Goal: Task Accomplishment & Management: Complete application form

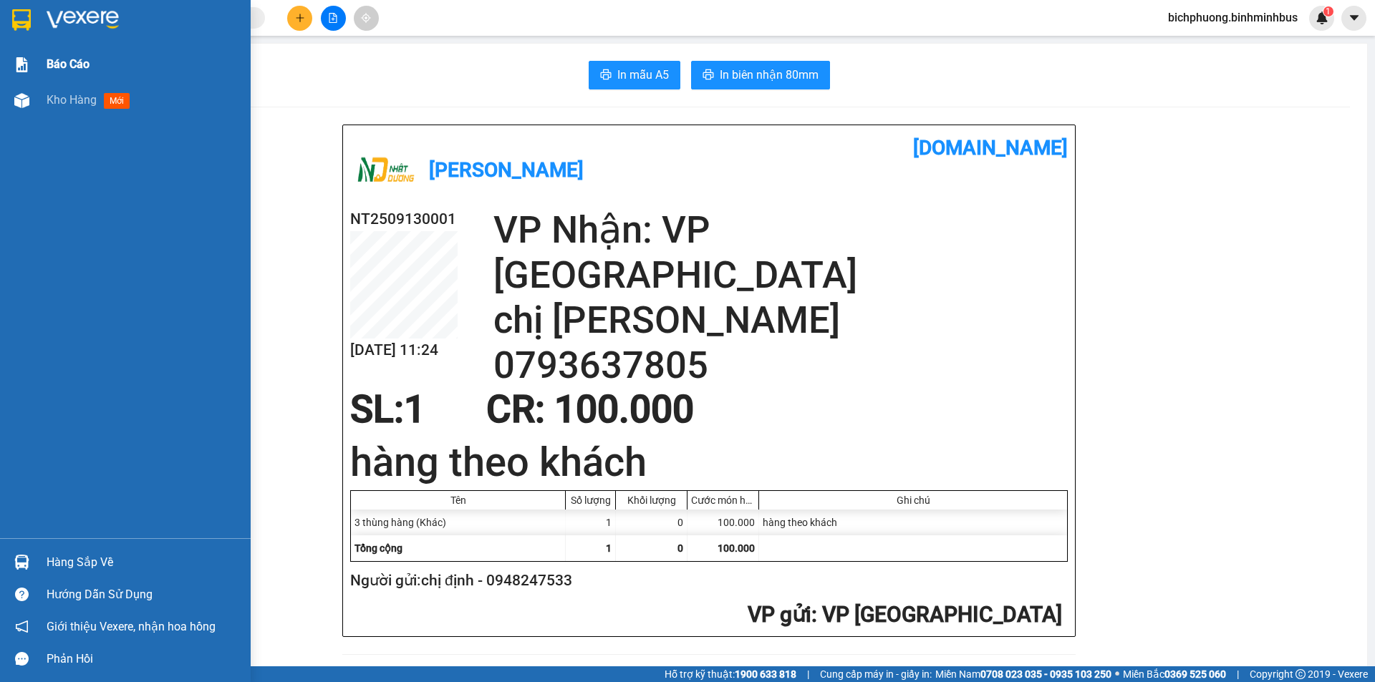
click at [20, 49] on div "Báo cáo" at bounding box center [125, 65] width 251 height 36
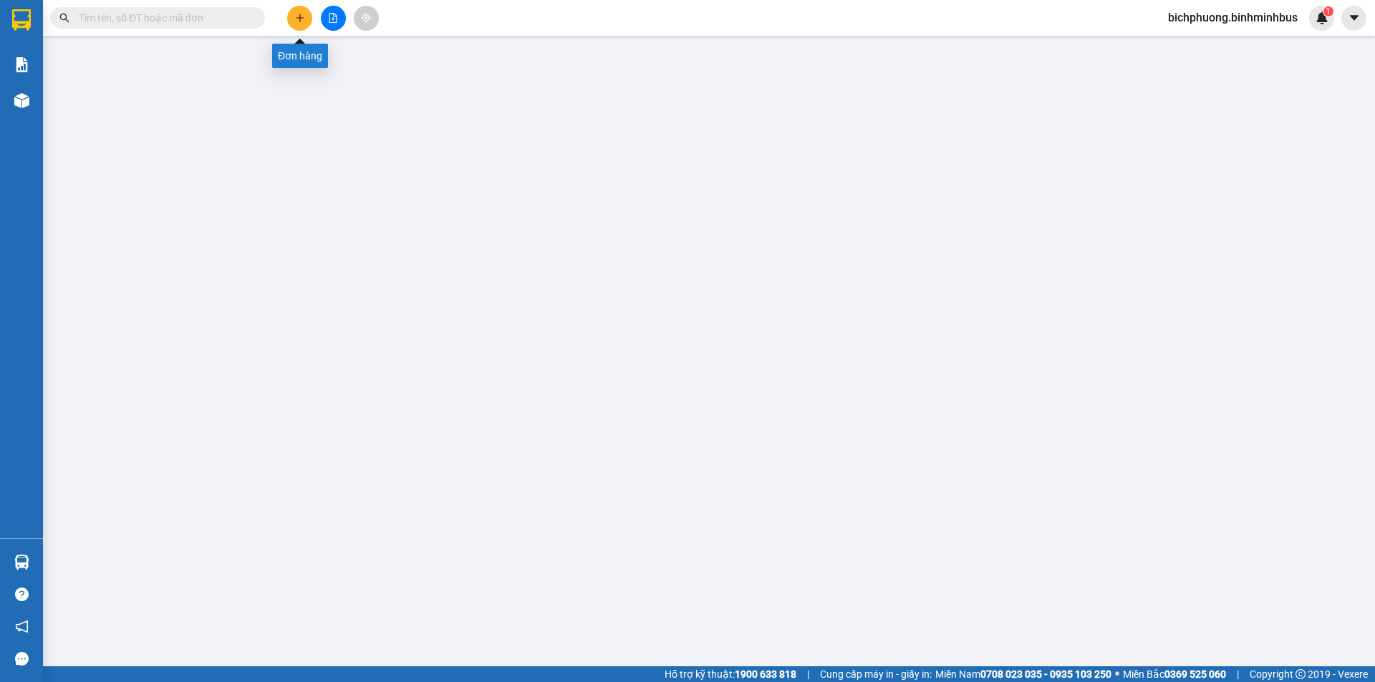
click at [302, 16] on icon "plus" at bounding box center [300, 18] width 10 height 10
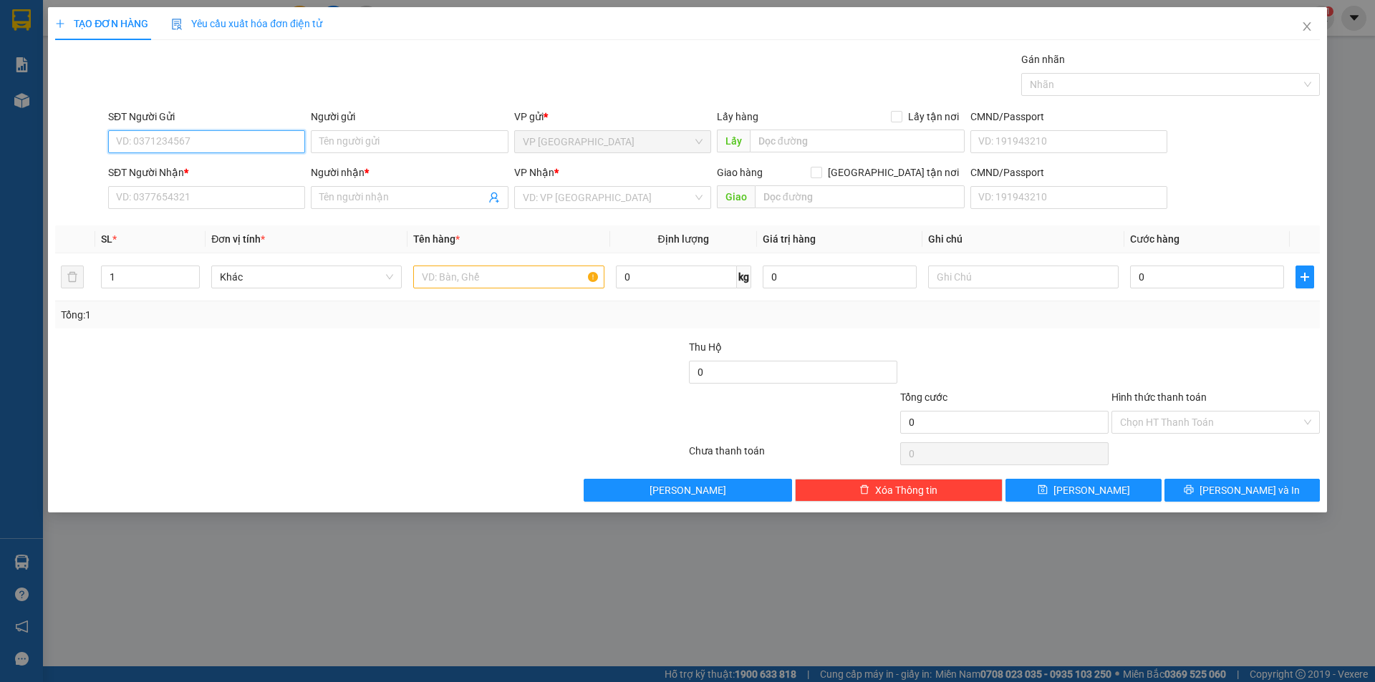
paste input "0365687881"
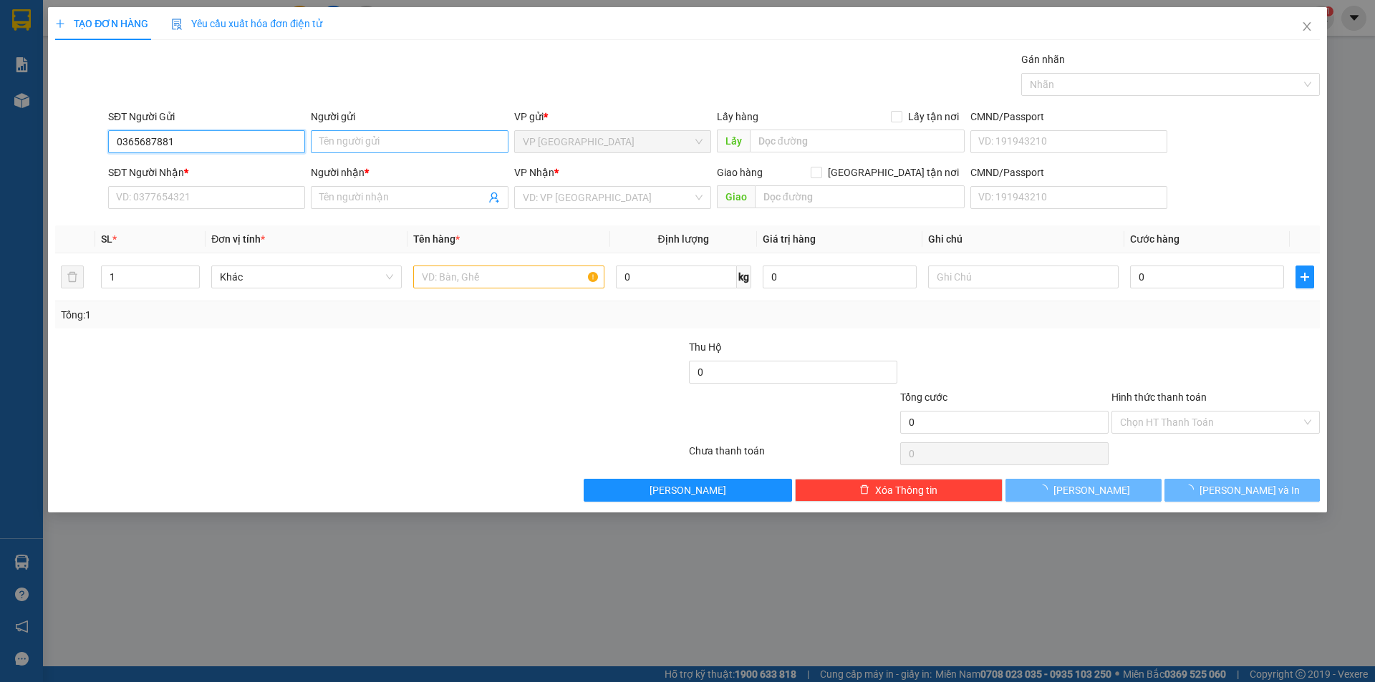
type input "0365687881"
click at [373, 142] on input "Người gửi" at bounding box center [409, 141] width 197 height 23
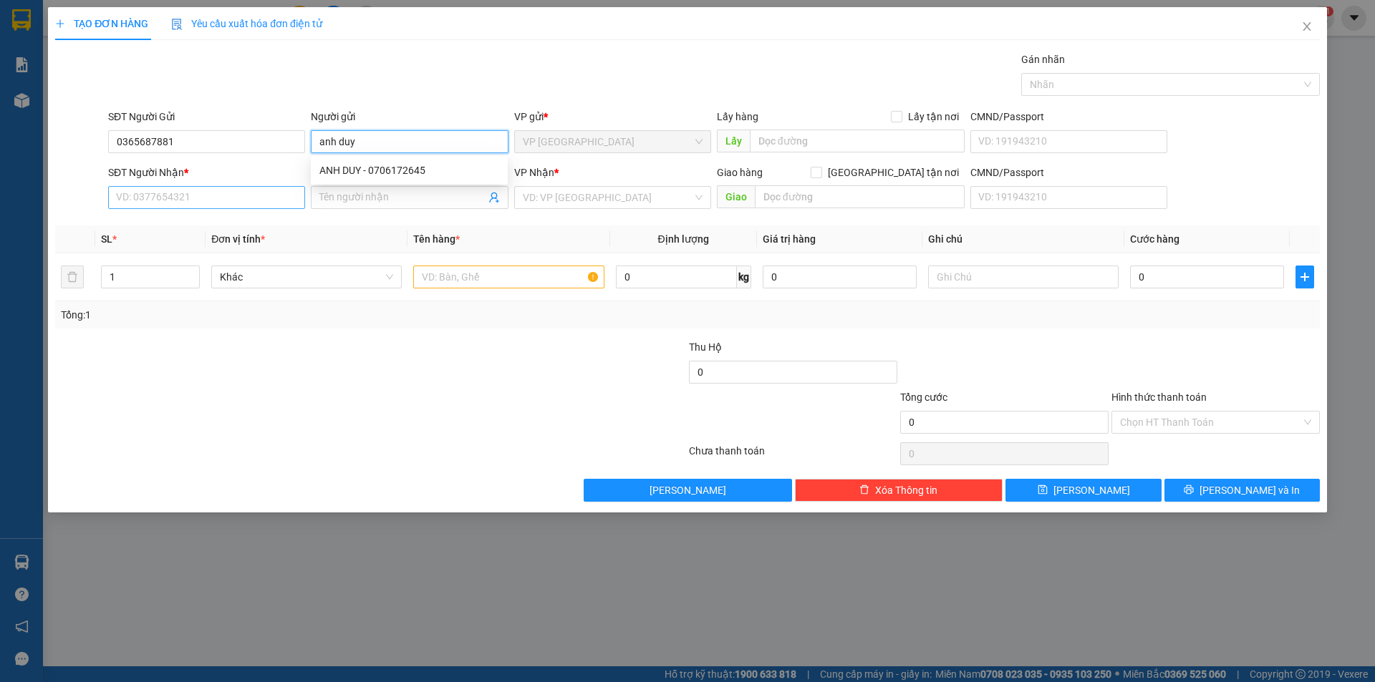
type input "anh duy"
click at [188, 195] on input "SĐT Người Nhận *" at bounding box center [206, 197] width 197 height 23
paste input "0365687881"
type input "0365687881"
click at [364, 200] on input "Người nhận *" at bounding box center [401, 198] width 165 height 16
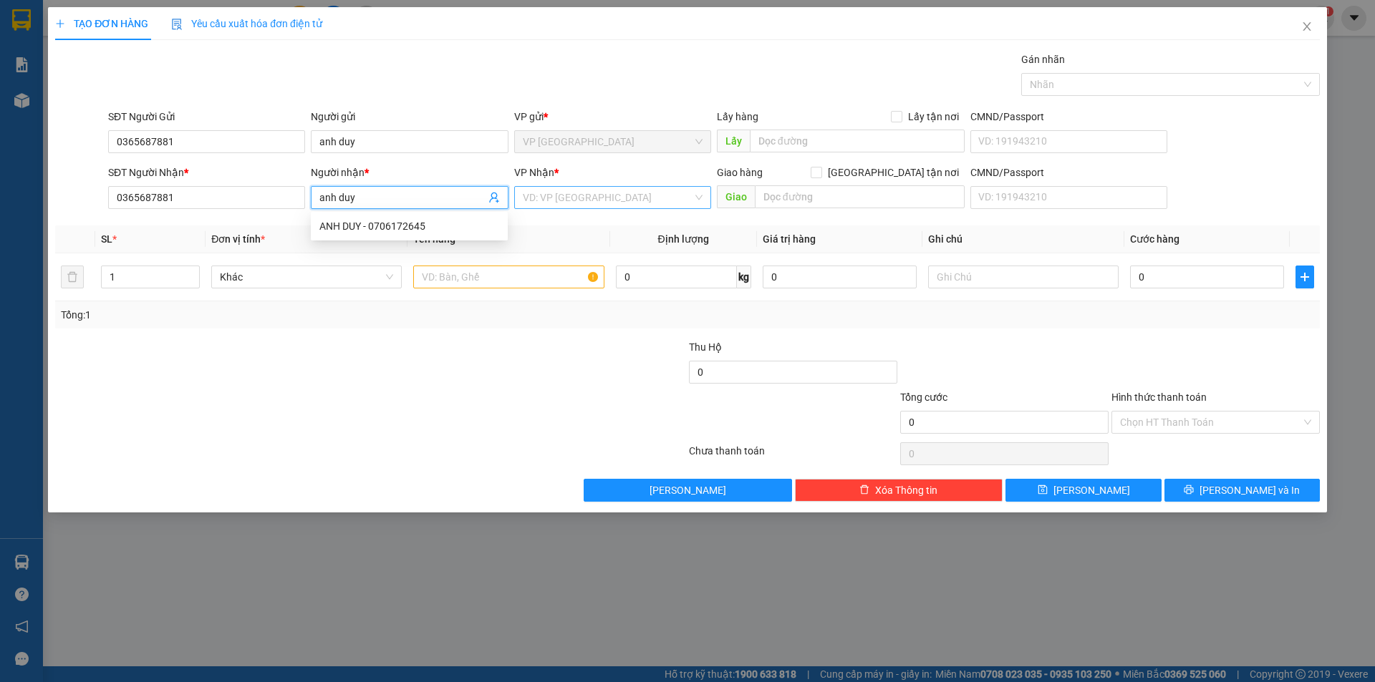
type input "anh duy"
click at [596, 196] on input "search" at bounding box center [608, 197] width 170 height 21
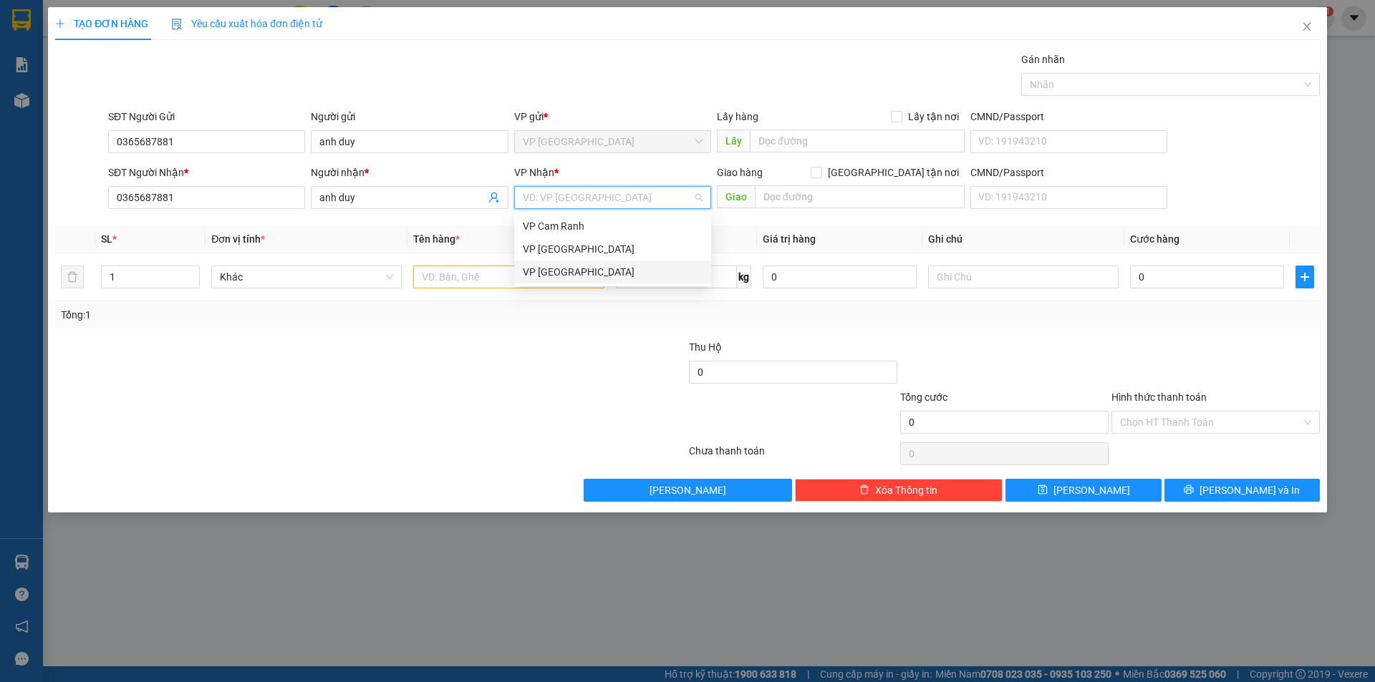
click at [601, 266] on div "VP [GEOGRAPHIC_DATA]" at bounding box center [613, 272] width 180 height 16
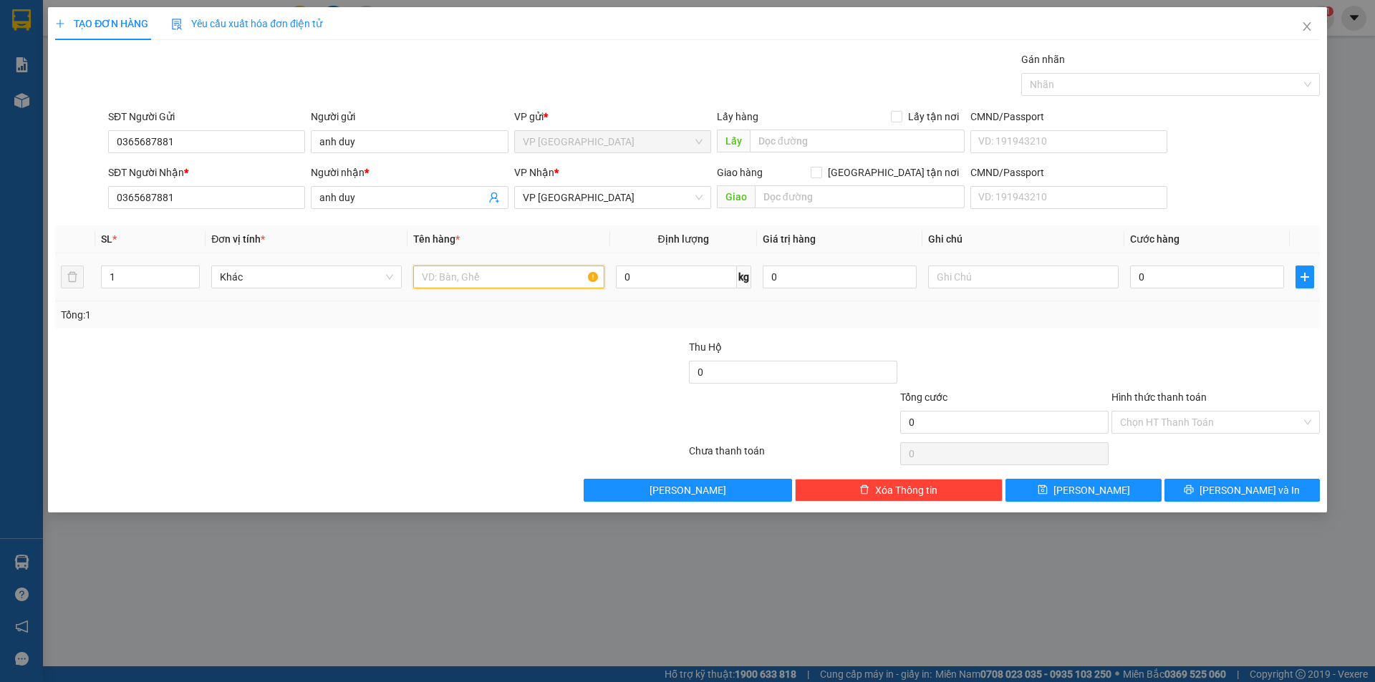
click at [454, 276] on input "text" at bounding box center [508, 277] width 190 height 23
type input "mày chà sàn"
click at [949, 283] on input "text" at bounding box center [1023, 277] width 190 height 23
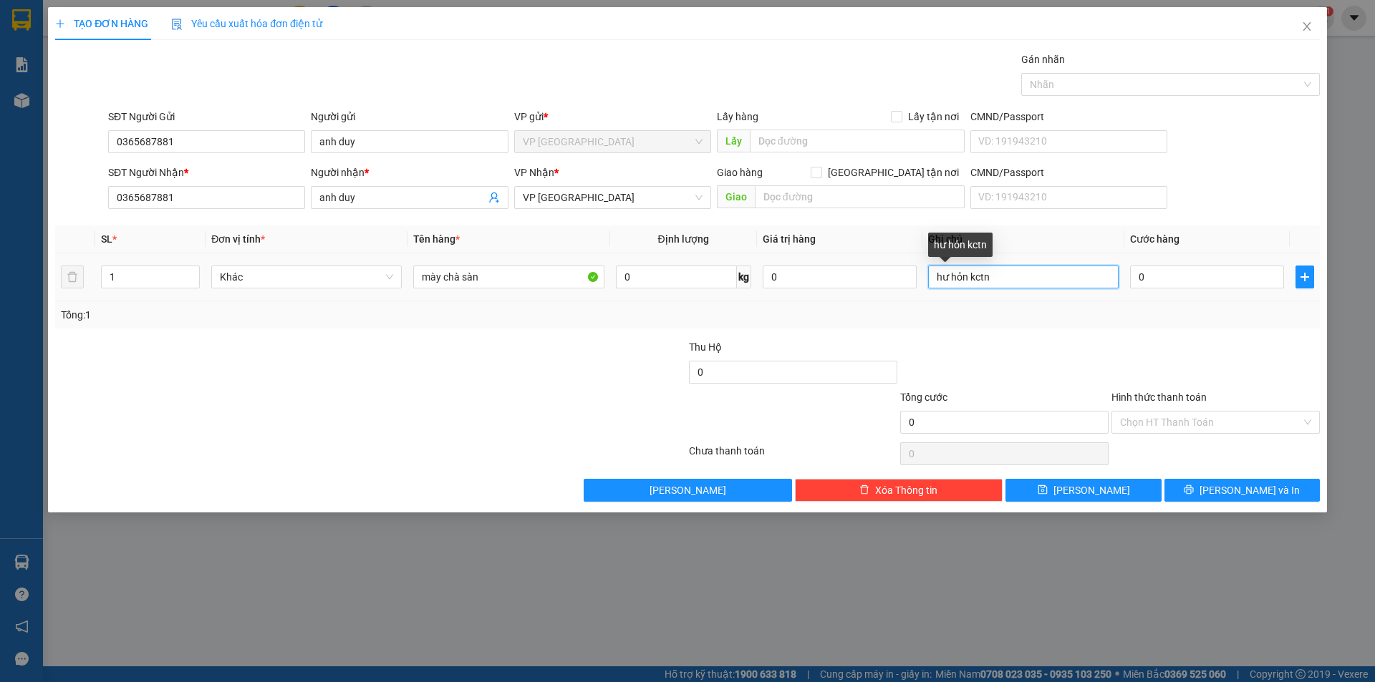
click at [967, 276] on input "hư hỏn kctn" at bounding box center [1023, 277] width 190 height 23
type input "hư hỏng kctn"
click at [1154, 274] on input "0" at bounding box center [1207, 277] width 154 height 23
type input "3"
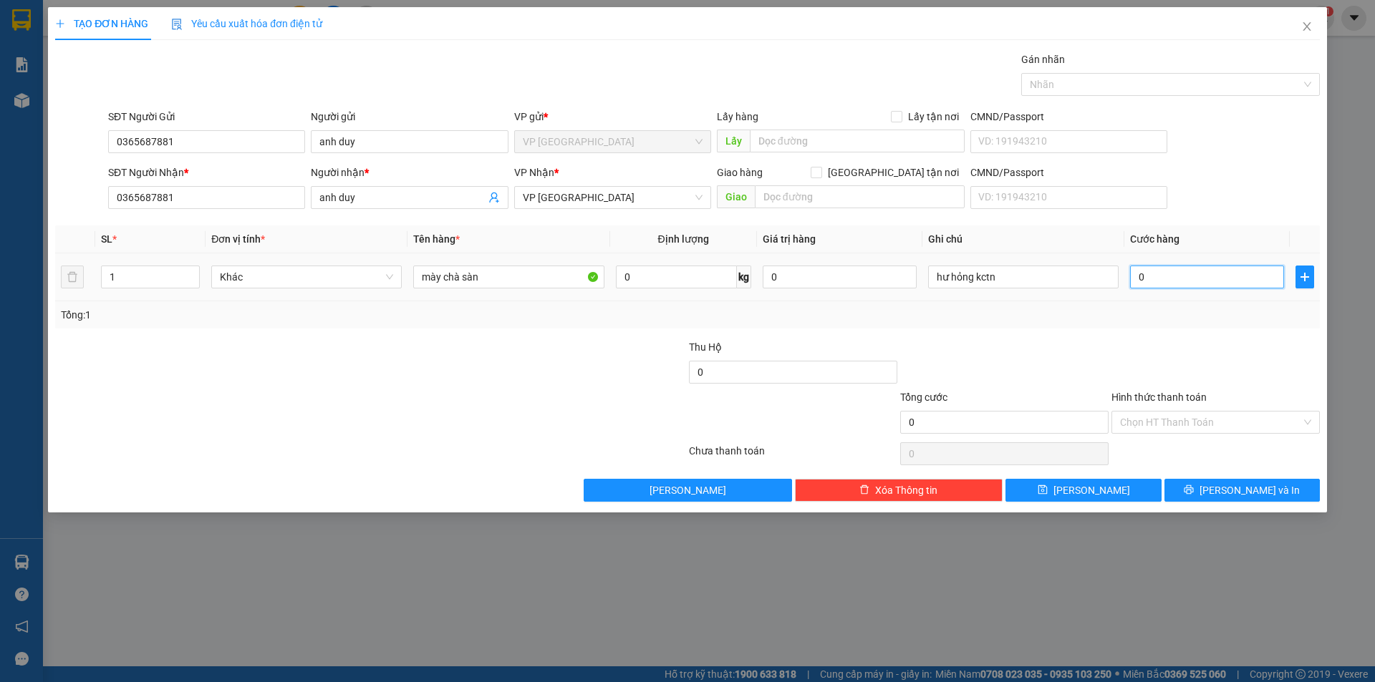
type input "3"
type input "30"
type input "300"
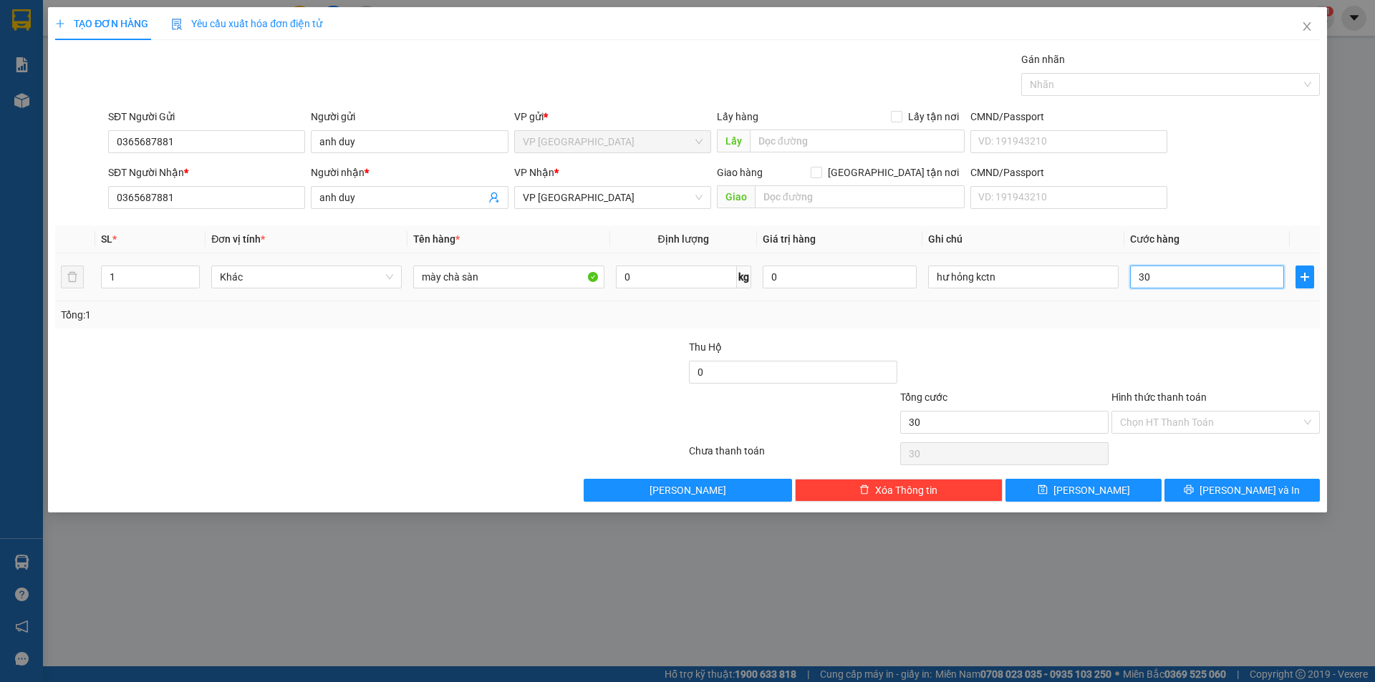
type input "300"
type input "300.000"
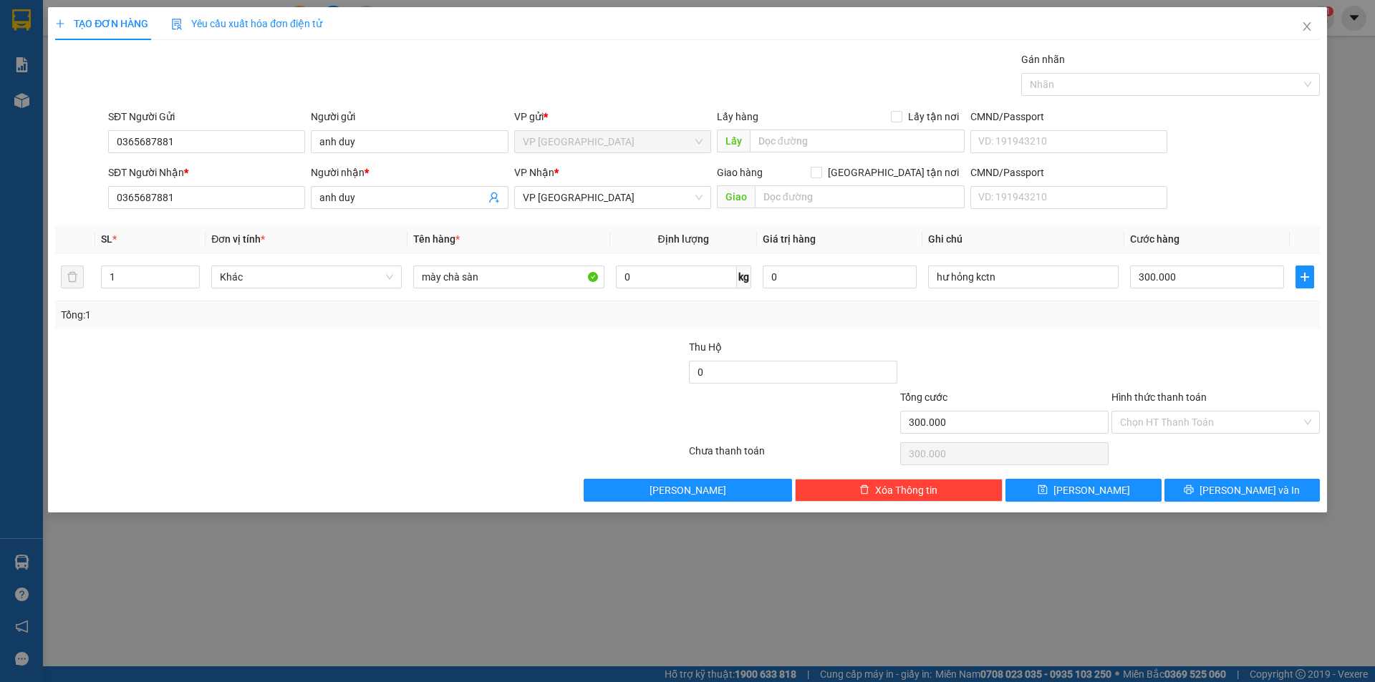
click at [1053, 358] on div at bounding box center [1004, 364] width 211 height 50
click at [1097, 490] on span "Lưu" at bounding box center [1091, 491] width 77 height 16
type input "0"
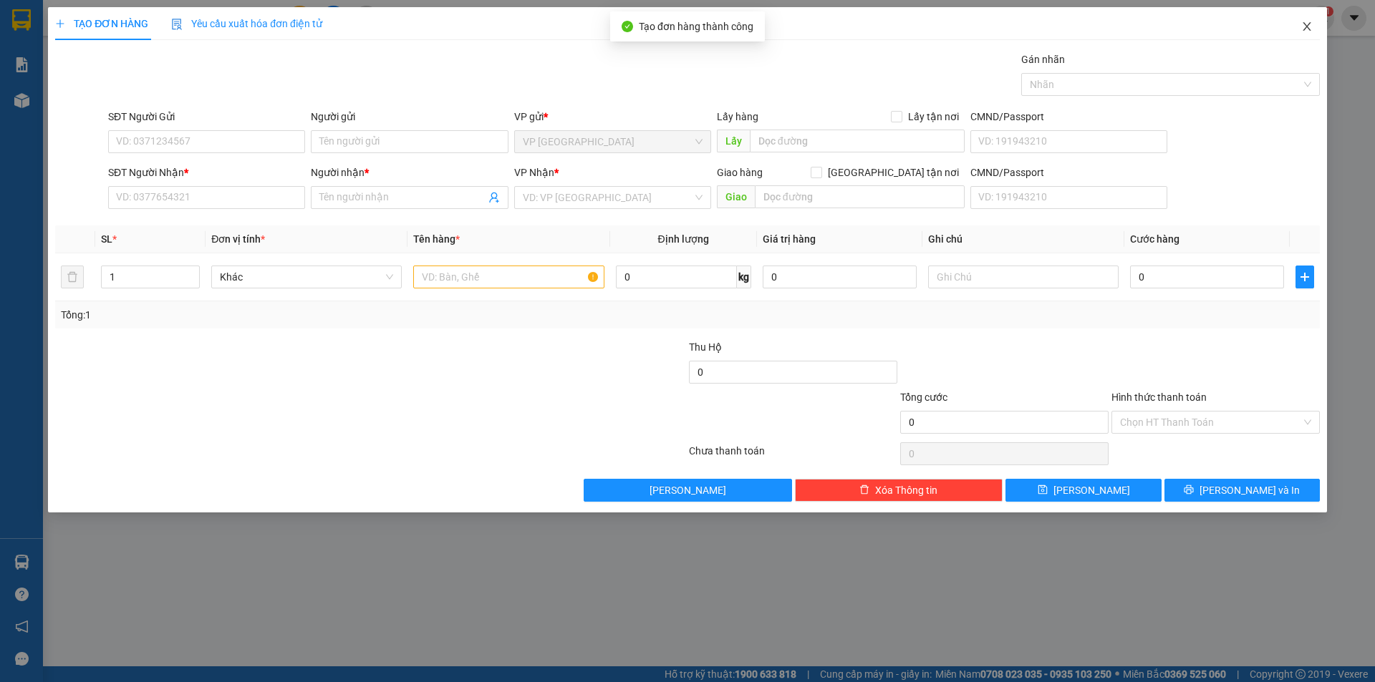
click at [1297, 38] on span "Close" at bounding box center [1307, 27] width 40 height 40
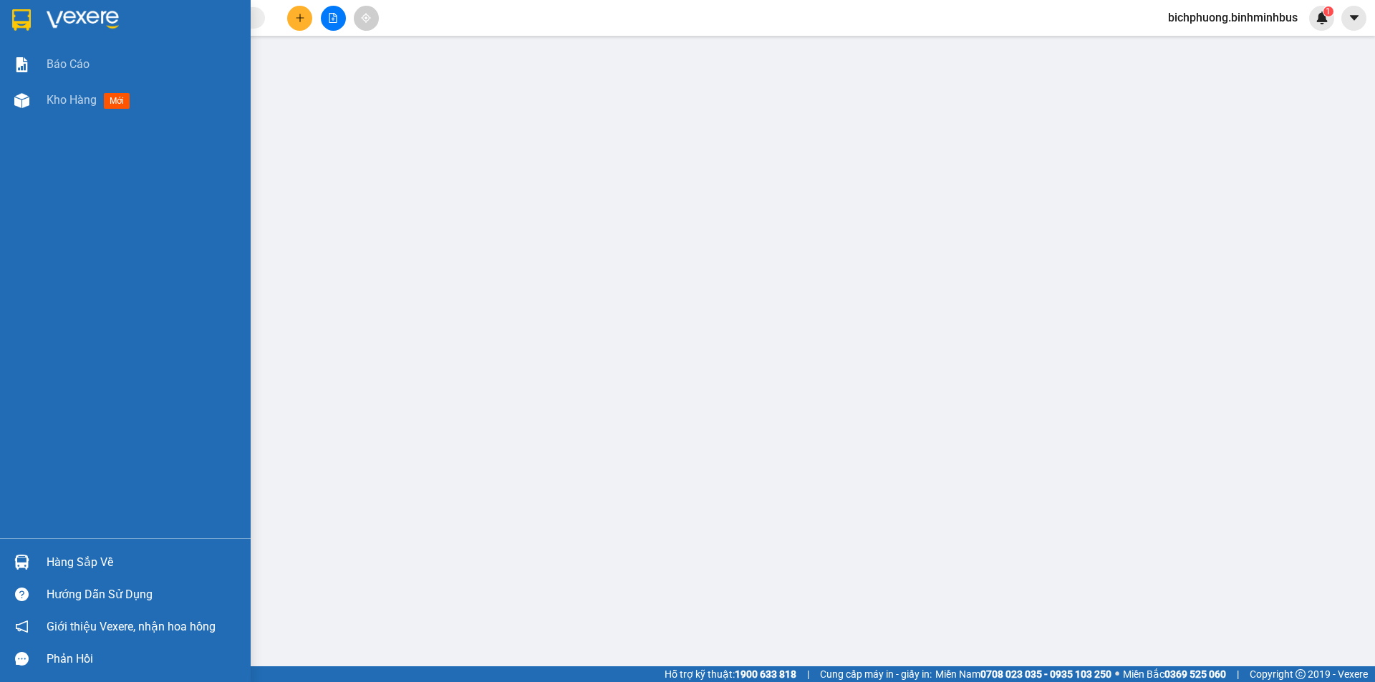
click at [30, 32] on div at bounding box center [21, 19] width 25 height 25
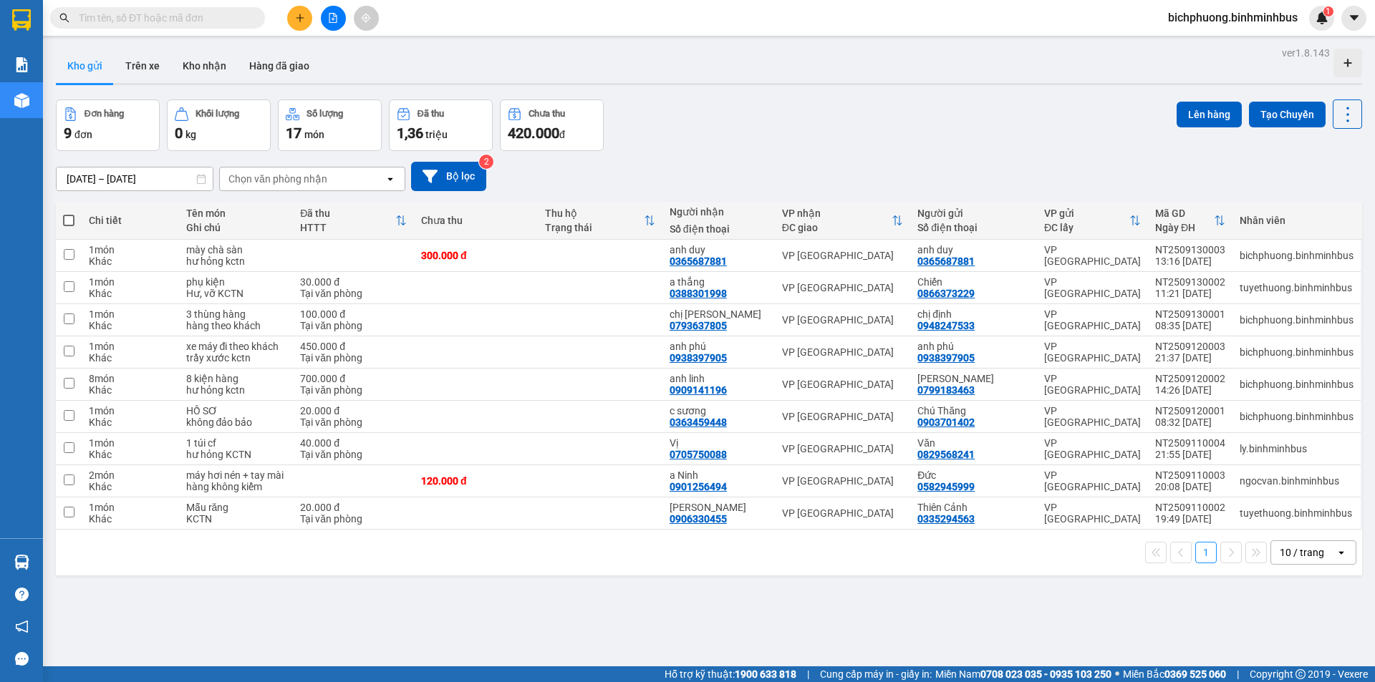
click at [357, 584] on div "ver 1.8.143 Kho gửi Trên xe Kho nhận Hàng đã giao Đơn hàng 9 đơn Khối lượng 0 k…" at bounding box center [709, 384] width 1318 height 682
click at [1244, 254] on icon at bounding box center [1249, 256] width 10 height 10
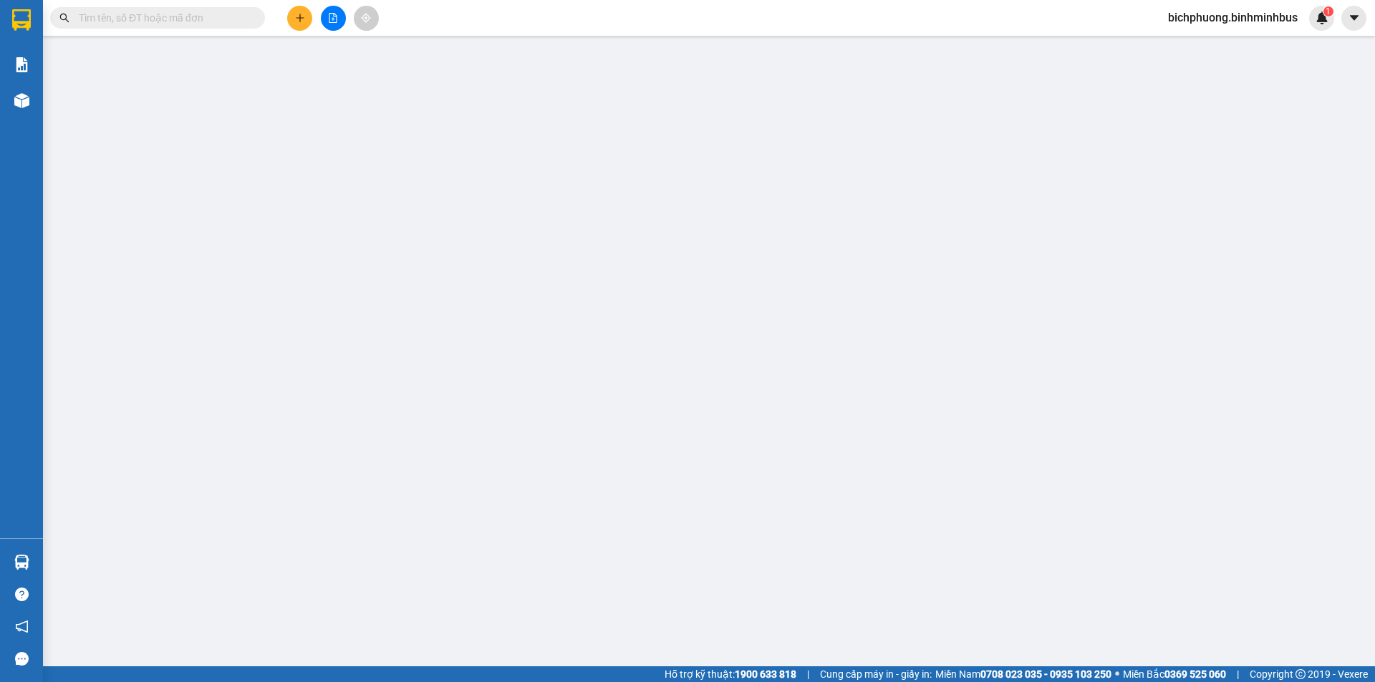
type input "0365687881"
type input "anh duy"
type input "0365687881"
type input "anh duy"
type input "300.000"
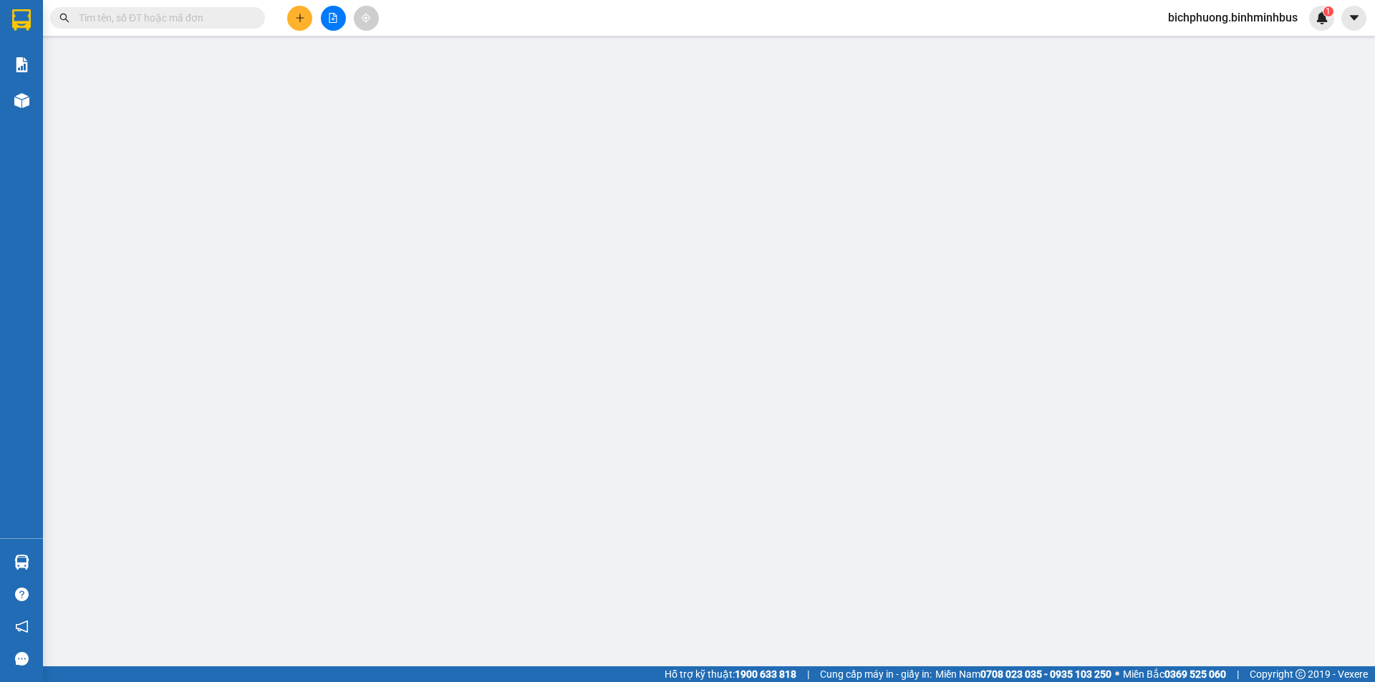
type input "300.000"
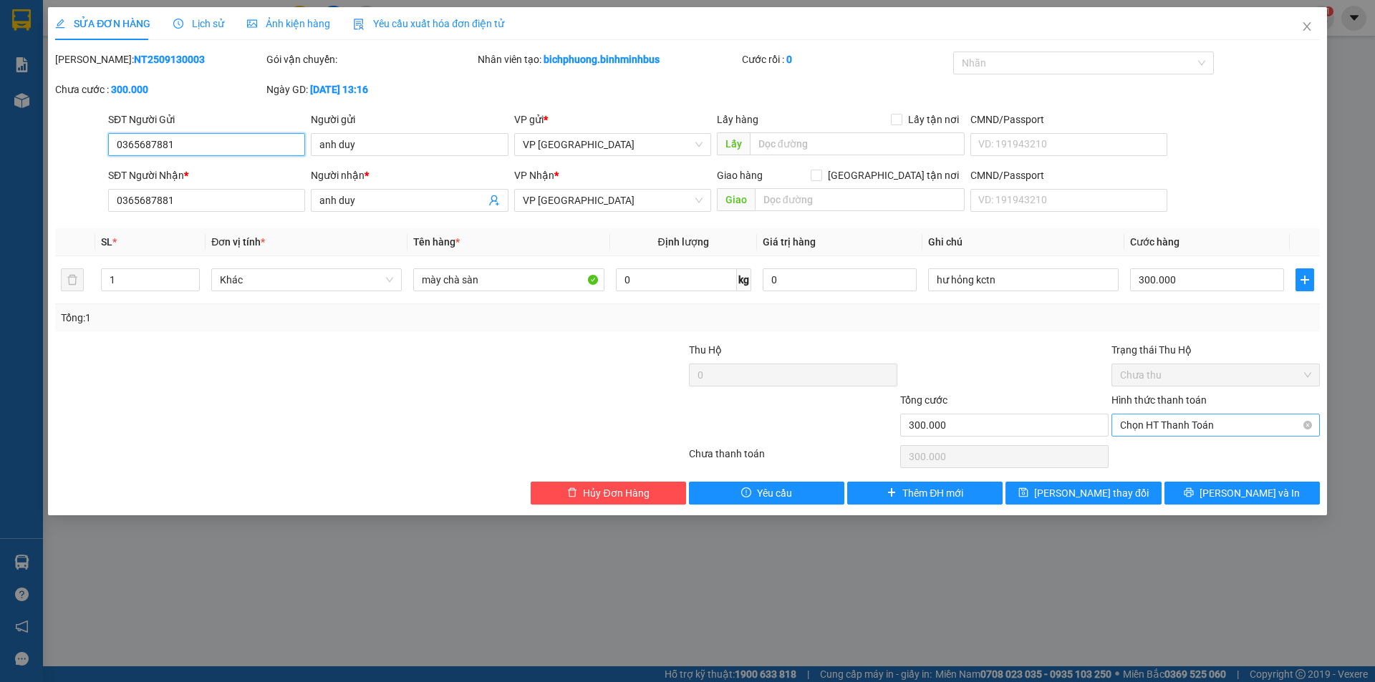
click at [1244, 425] on span "Chọn HT Thanh Toán" at bounding box center [1215, 425] width 191 height 21
click at [1242, 472] on div "Miễn phí" at bounding box center [1215, 477] width 191 height 16
type input "0"
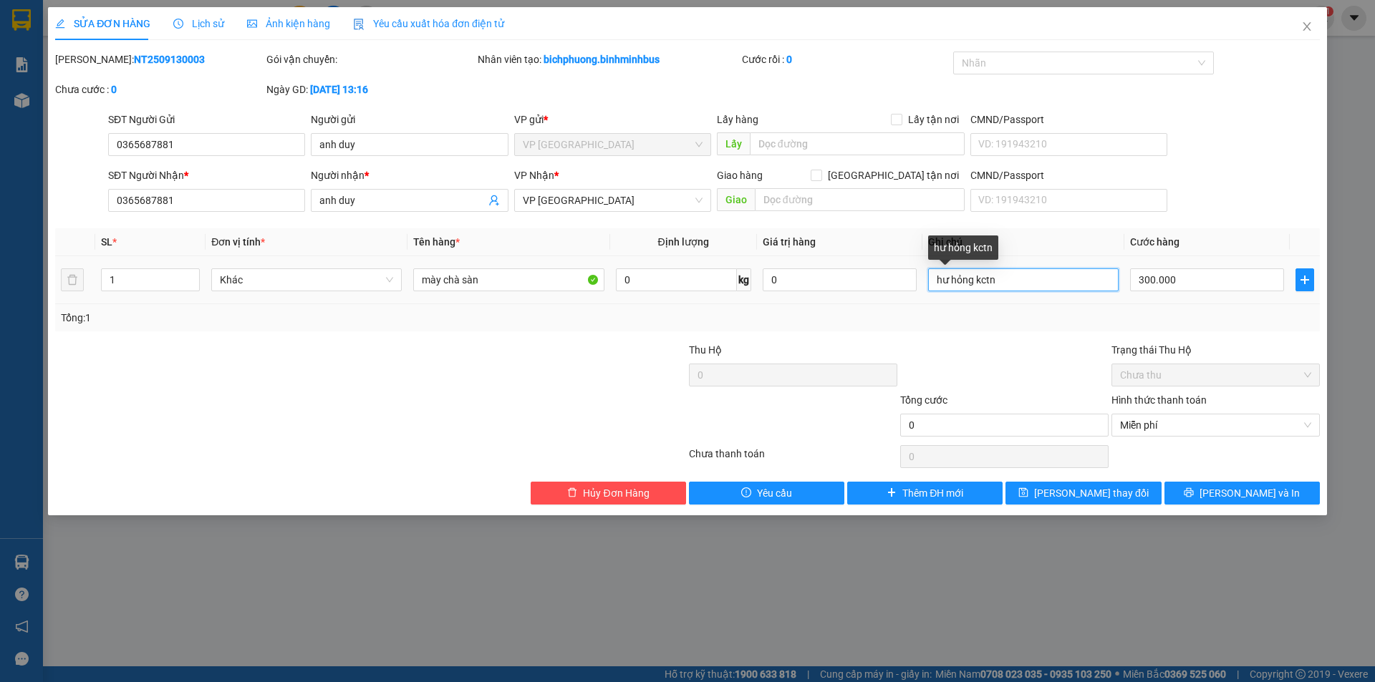
click at [1021, 282] on input "hư hỏng kctn" at bounding box center [1023, 280] width 190 height 23
type input "hư hỏng kctn ĐÃ CK TK SẾP"
click at [1035, 344] on div at bounding box center [1004, 367] width 211 height 50
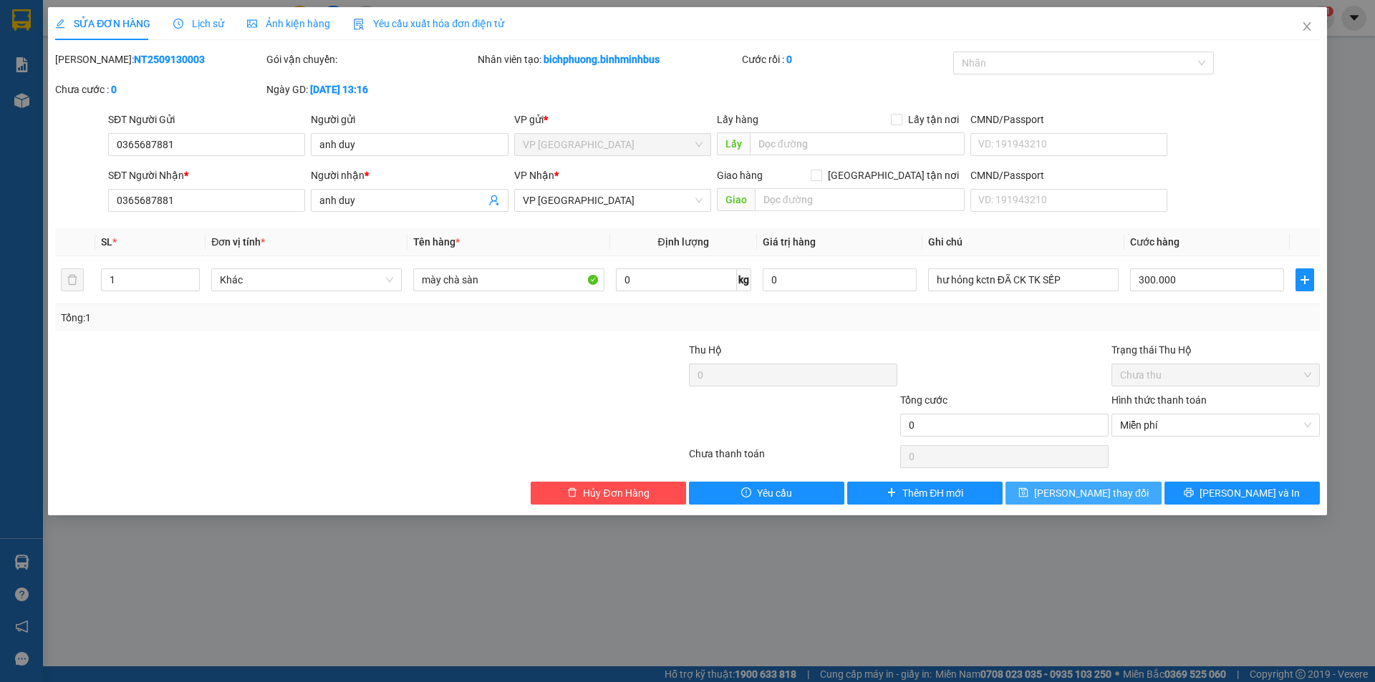
click at [1092, 500] on span "[PERSON_NAME] thay đổi" at bounding box center [1091, 493] width 115 height 16
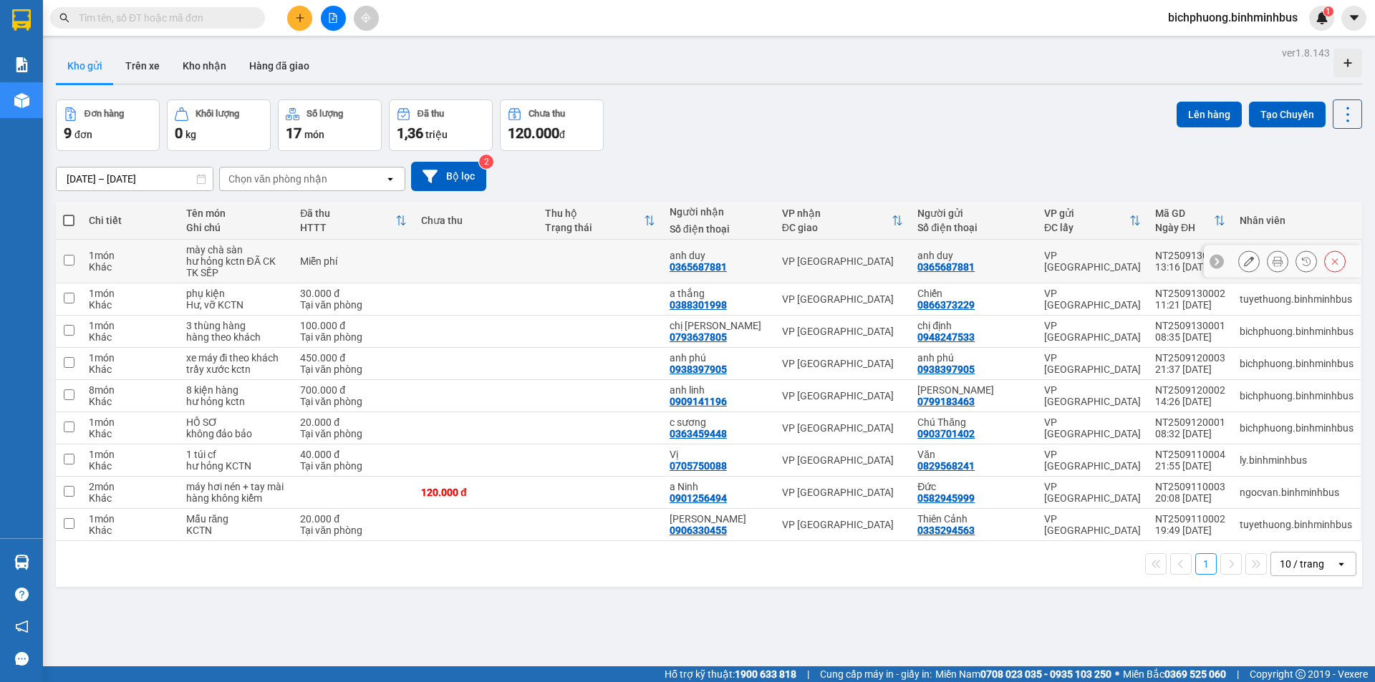
click at [1267, 267] on button at bounding box center [1277, 261] width 20 height 25
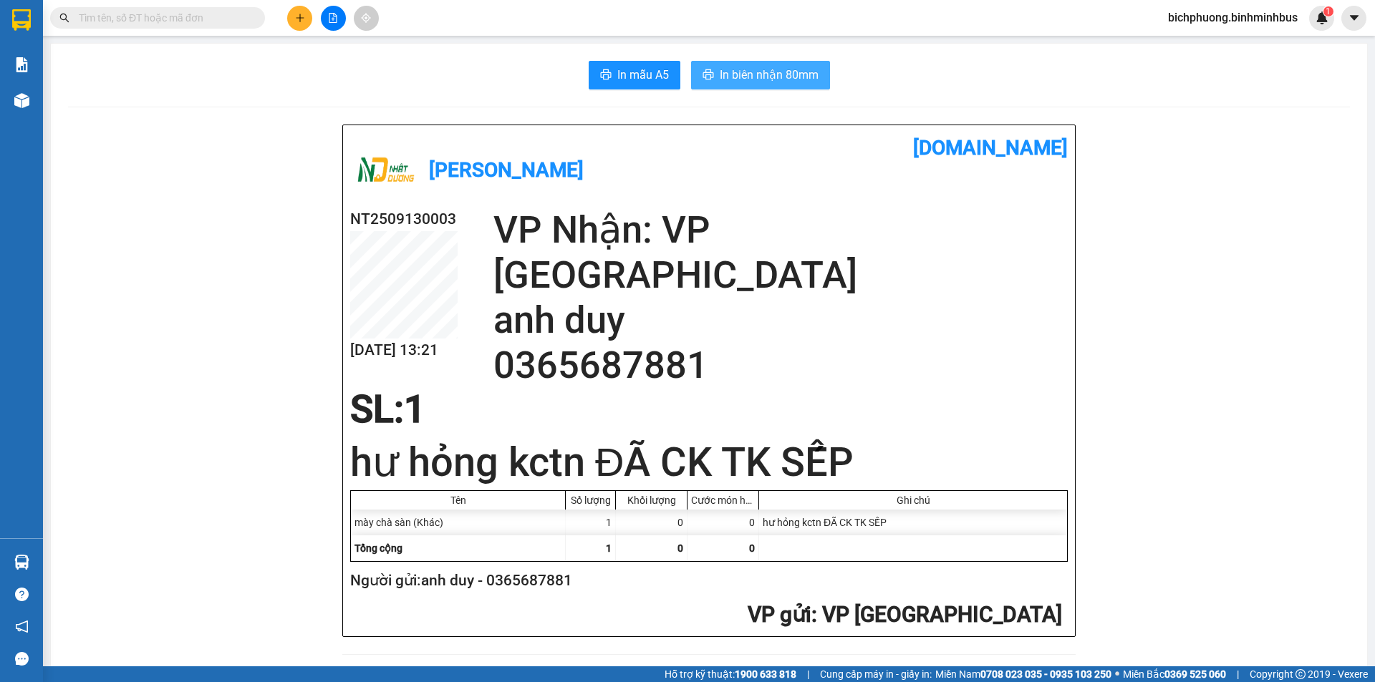
click at [722, 76] on span "In biên nhận 80mm" at bounding box center [769, 75] width 99 height 18
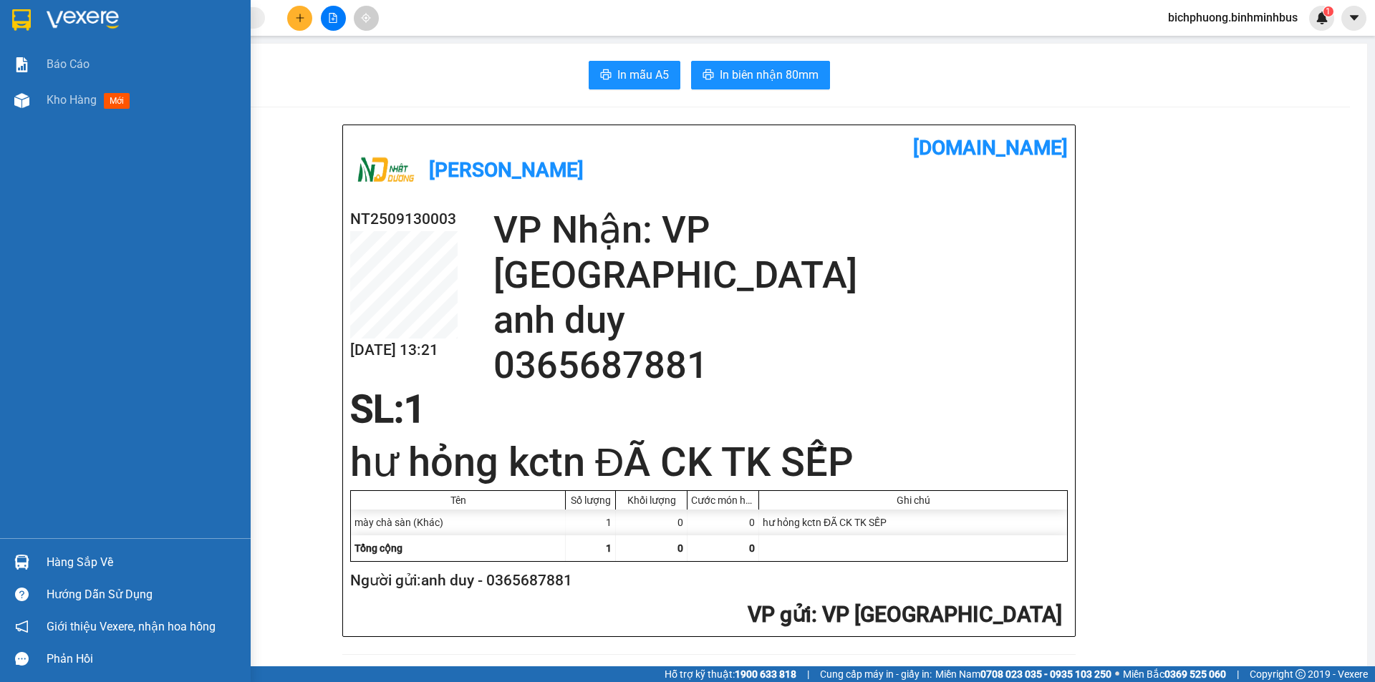
click at [34, 19] on div at bounding box center [125, 23] width 251 height 47
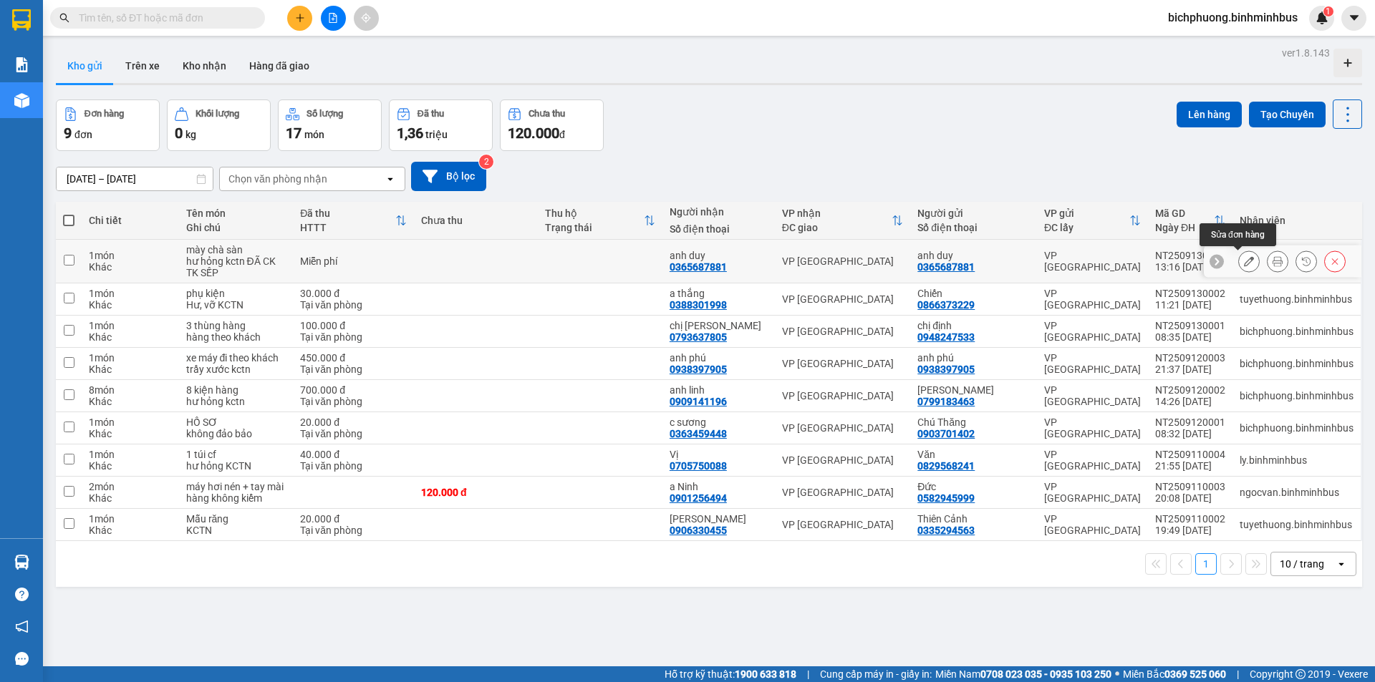
click at [1244, 261] on icon at bounding box center [1249, 261] width 10 height 10
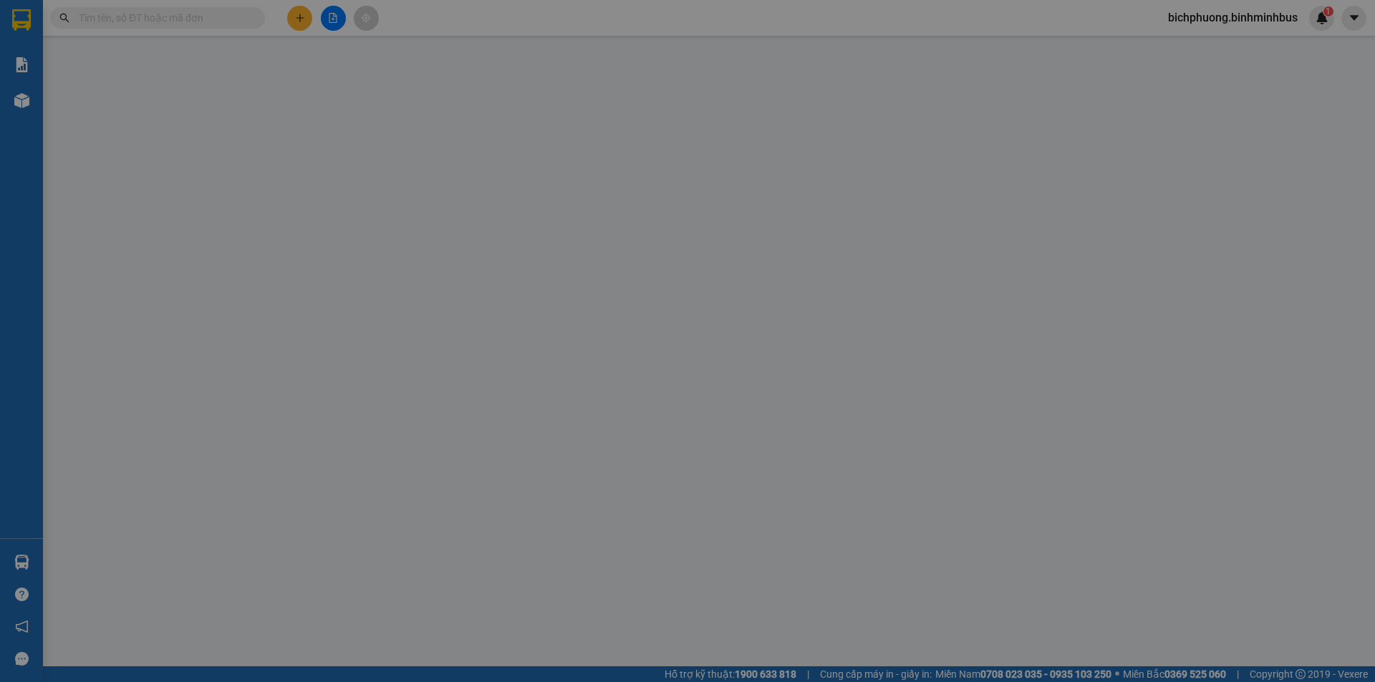
type input "0365687881"
type input "anh duy"
type input "0365687881"
type input "anh duy"
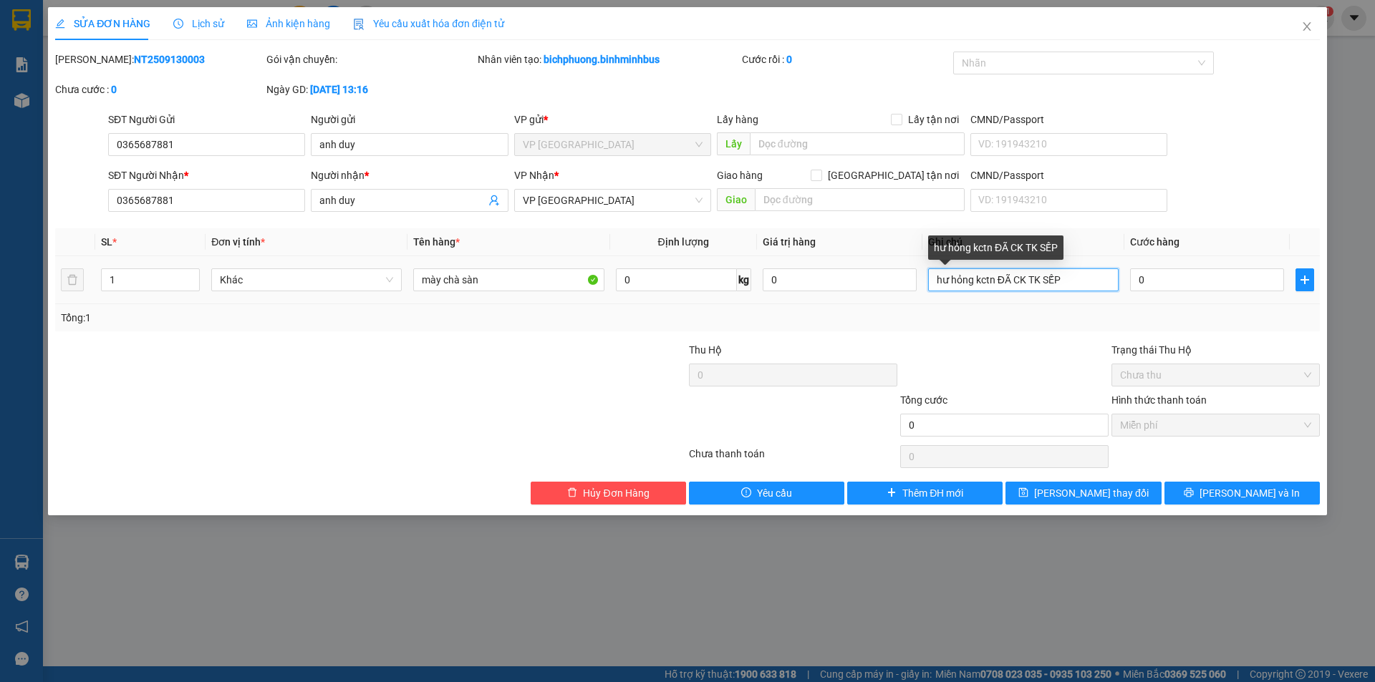
click at [1076, 281] on input "hư hỏng kctn ĐÃ CK TK SẾP" at bounding box center [1023, 280] width 190 height 23
type input "hư hỏng kctn ĐÃ CK TK SẾP 13/9"
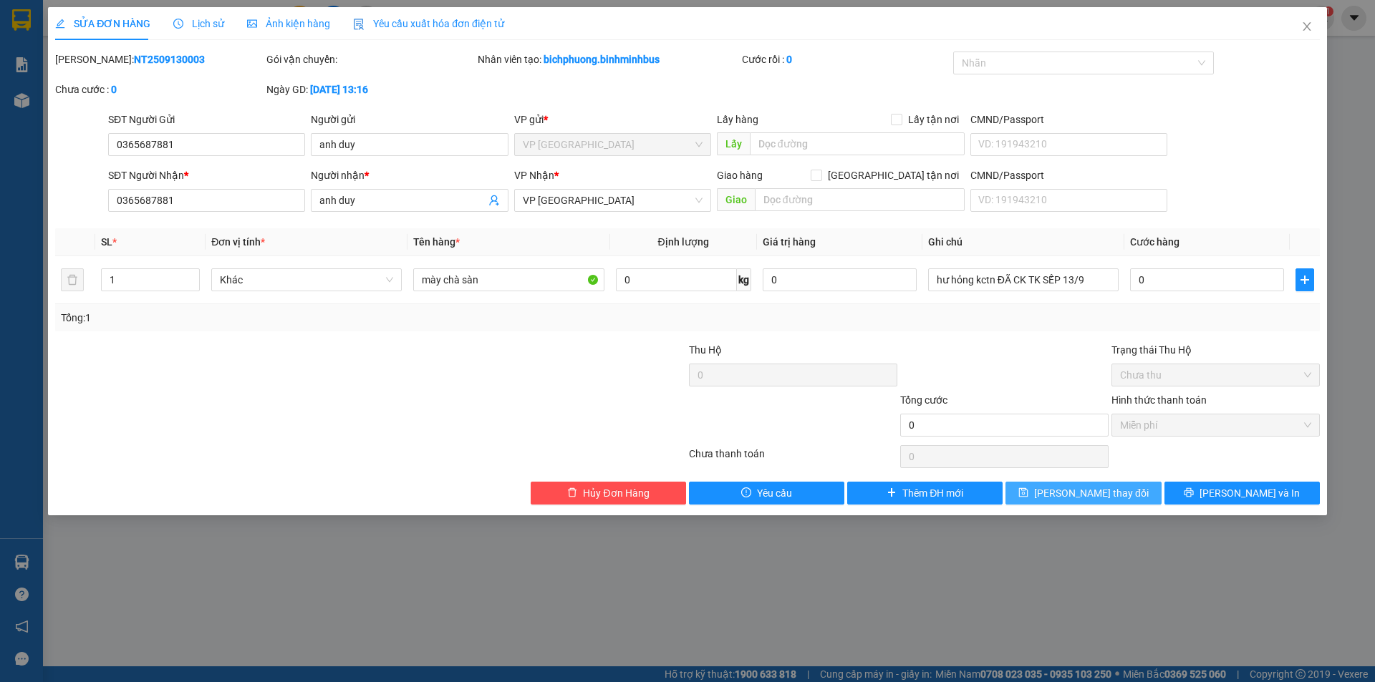
click at [1128, 500] on button "[PERSON_NAME] thay đổi" at bounding box center [1082, 493] width 155 height 23
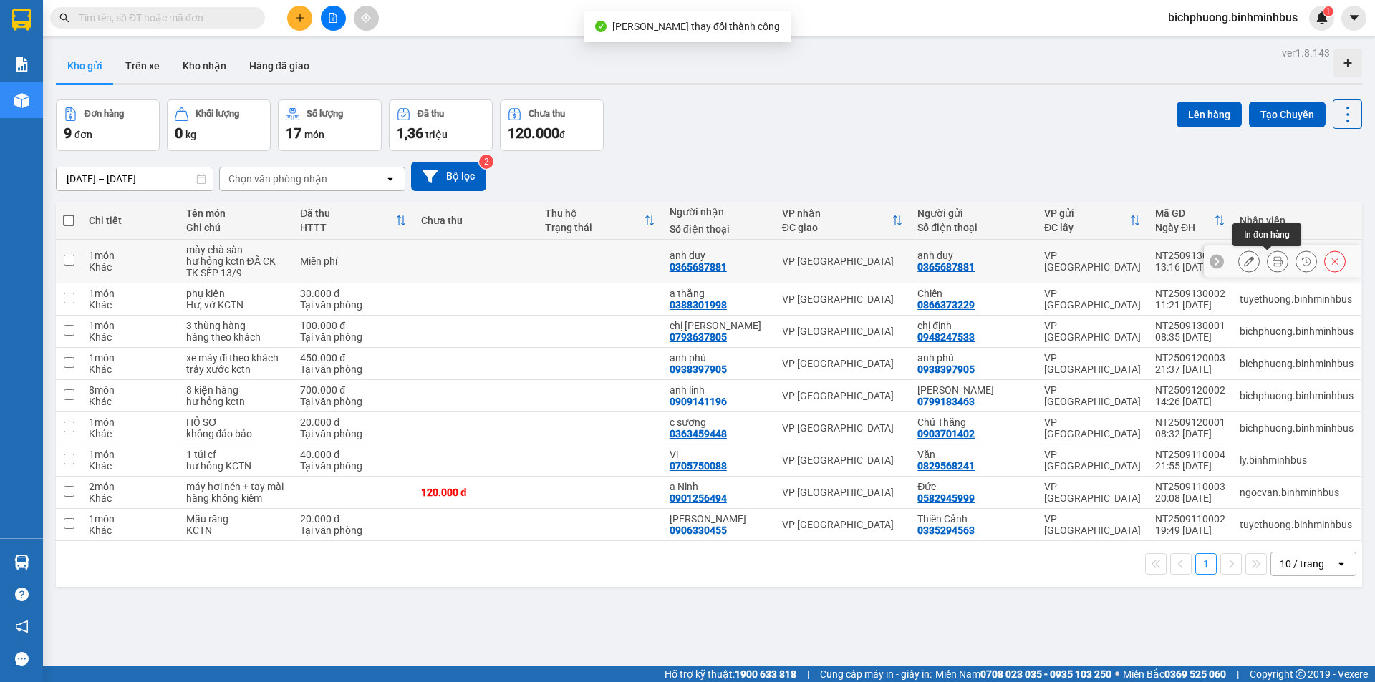
click at [1272, 265] on icon at bounding box center [1277, 261] width 10 height 10
